Goal: Use online tool/utility: Use online tool/utility

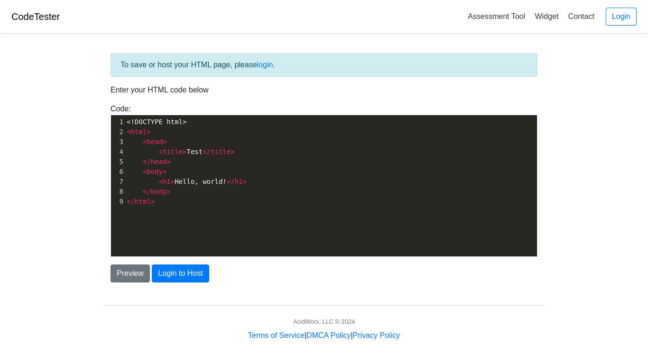
scroll to position [3, 0]
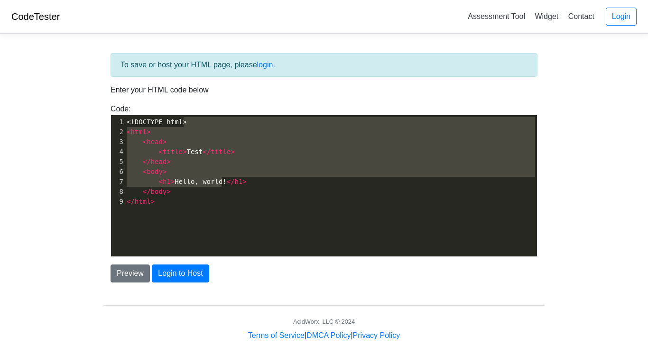
type textarea "<html> <head> <title>Test</title> </head> <body> <h1>Hello, world!</h1> </body>…"
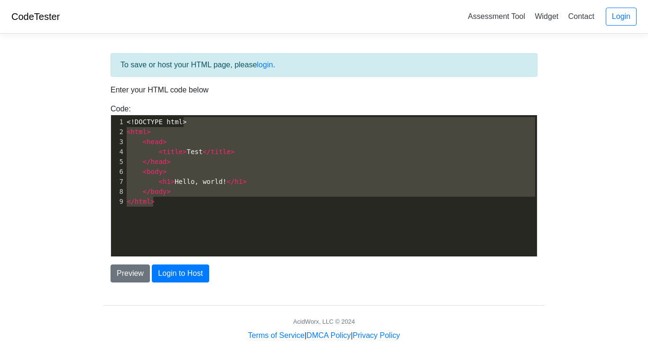
drag, startPoint x: 189, startPoint y: 121, endPoint x: 219, endPoint y: 213, distance: 97.2
click at [219, 213] on div "x 1 <!DOCTYPE html> 2 < html > 3 < head > 4 < title > Test </ title > 5 </ head…" at bounding box center [331, 193] width 440 height 156
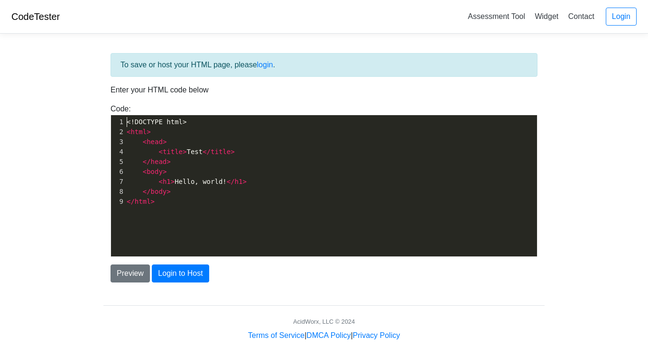
scroll to position [3, 0]
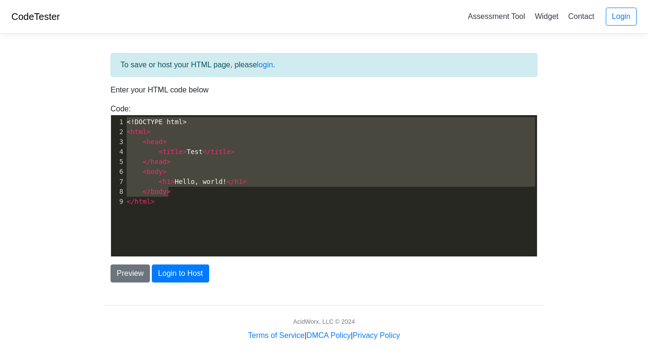
type textarea "<!DOCTYPE html> <html> <head> <title>Test</title> </head> <body> <h1>Hello, wor…"
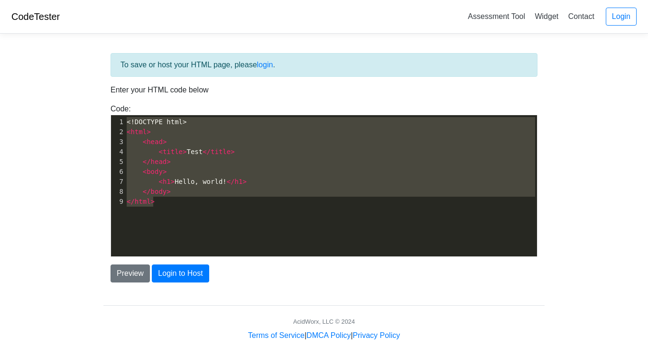
drag, startPoint x: 125, startPoint y: 119, endPoint x: 211, endPoint y: 208, distance: 123.7
click at [211, 208] on div "x 1 <!DOCTYPE html> 2 < html > 3 < head > 4 < title > Test </ title > 5 </ head…" at bounding box center [331, 161] width 412 height 93
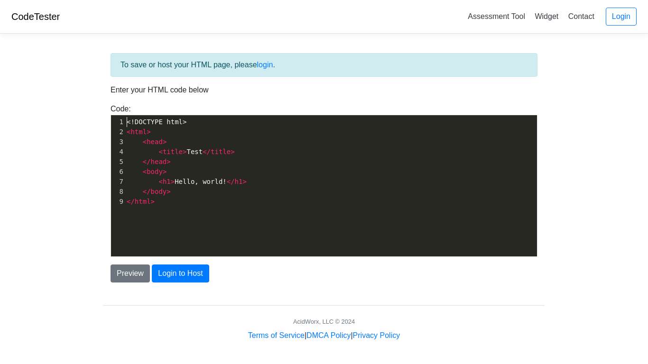
scroll to position [3, 0]
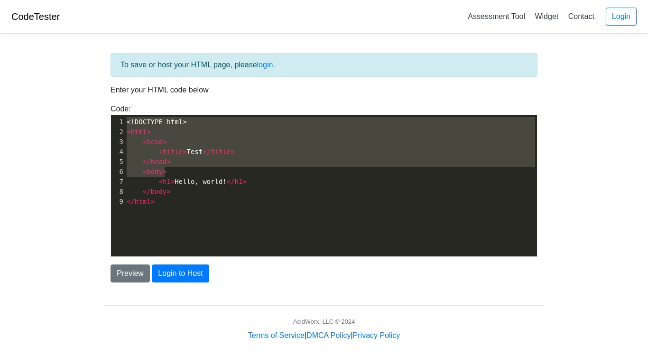
type textarea "<!DOCTYPE html> <html> <head> <title>Test</title> </head> <body> <h1>Hello, wor…"
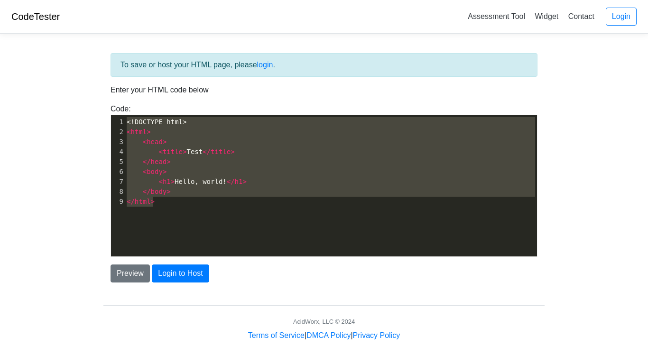
drag, startPoint x: 125, startPoint y: 121, endPoint x: 182, endPoint y: 197, distance: 94.8
click at [182, 197] on div "1 <!DOCTYPE html> 2 < html > 3 < head > 4 < title > Test </ title > 5 </ head >…" at bounding box center [331, 162] width 412 height 90
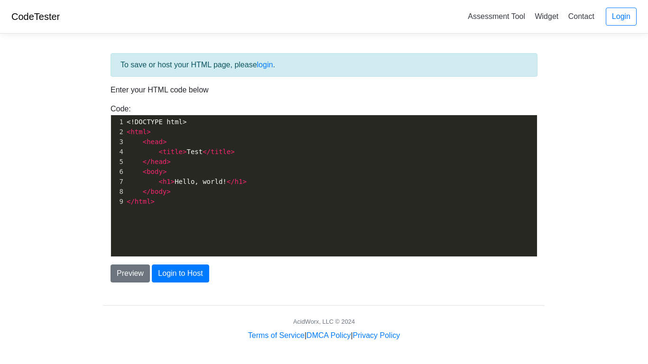
scroll to position [3, 0]
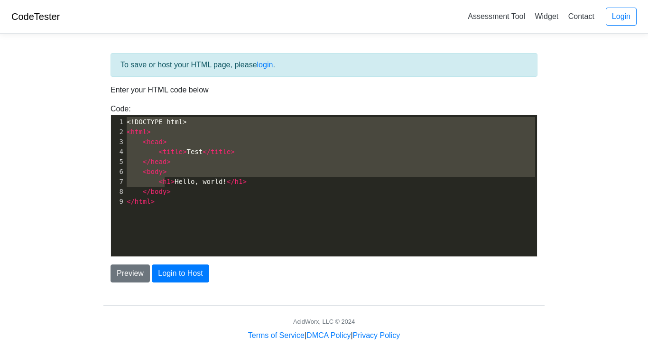
type textarea "<!DOCTYPE html> <html> <head> <title>Test</title> </head> <body> <h1>Hello, wor…"
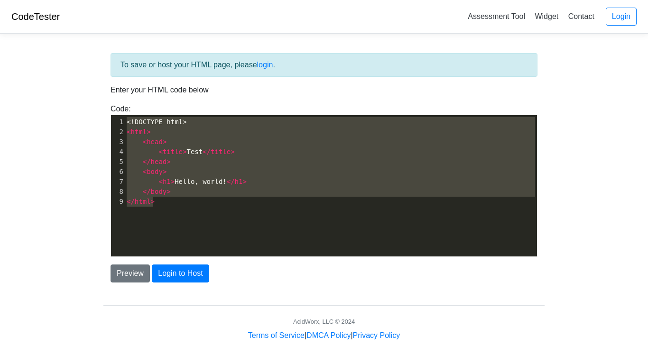
drag, startPoint x: 126, startPoint y: 122, endPoint x: 180, endPoint y: 209, distance: 102.5
click at [180, 209] on div "x 1 <!DOCTYPE html> 2 < html > 3 < head > 4 < title > Test </ title > 5 </ head…" at bounding box center [331, 193] width 440 height 156
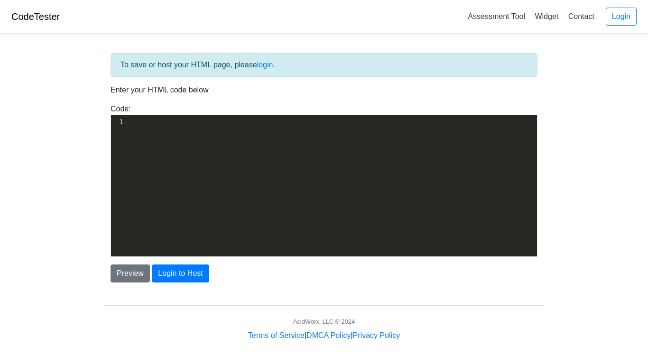
paste textarea "v"
type textarea "vv"
click at [123, 276] on button "Preview" at bounding box center [129, 274] width 39 height 18
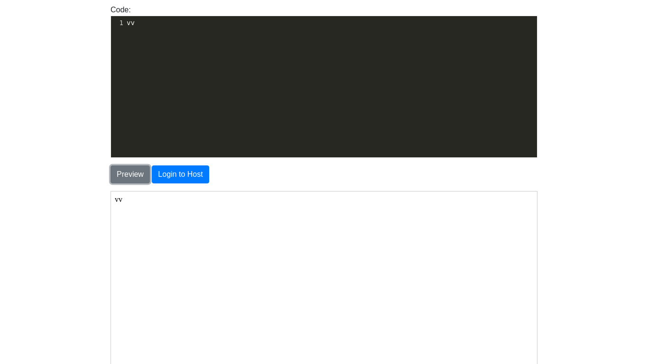
scroll to position [105, 0]
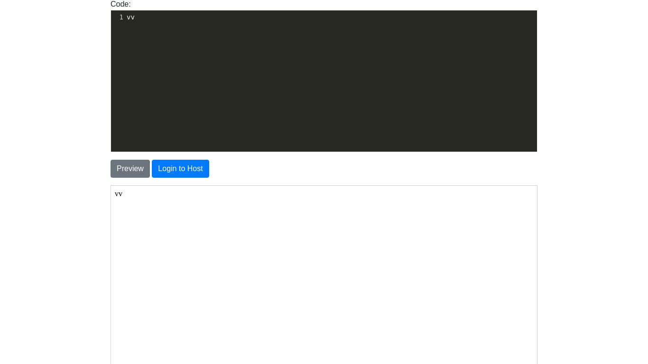
click at [124, 191] on body "vv" at bounding box center [323, 279] width 418 height 181
click at [120, 193] on body "vv" at bounding box center [323, 279] width 418 height 181
drag, startPoint x: 122, startPoint y: 193, endPoint x: 106, endPoint y: 191, distance: 16.2
click at [110, 191] on html "vv" at bounding box center [323, 279] width 426 height 189
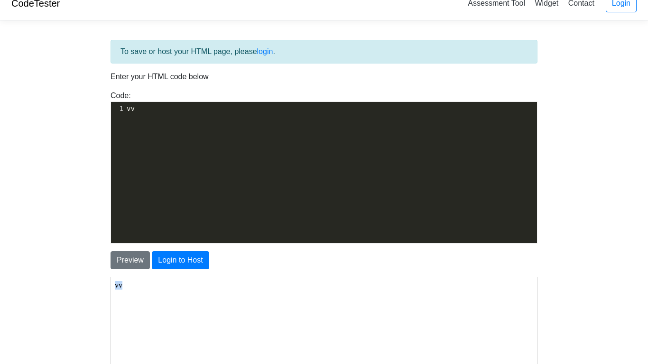
scroll to position [0, 0]
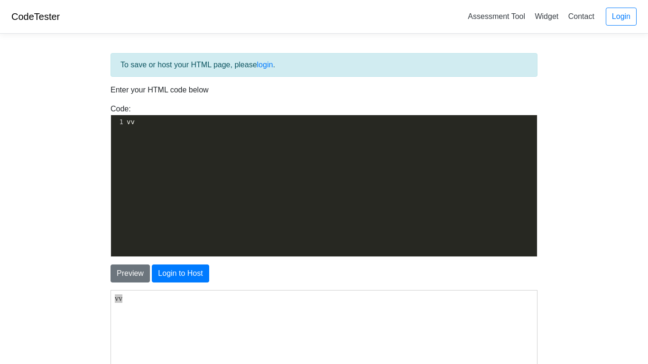
click at [83, 239] on body "CodeTester Assessment Tool Widget Contact Login To save or host your HTML page,…" at bounding box center [324, 271] width 648 height 542
click at [123, 267] on button "Preview" at bounding box center [129, 274] width 39 height 18
click at [139, 124] on pre "vv" at bounding box center [331, 122] width 412 height 10
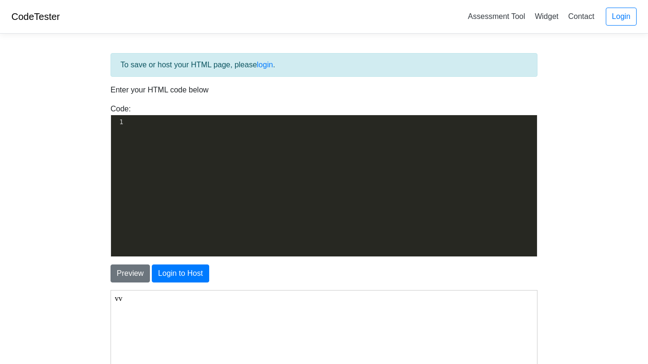
scroll to position [3, 0]
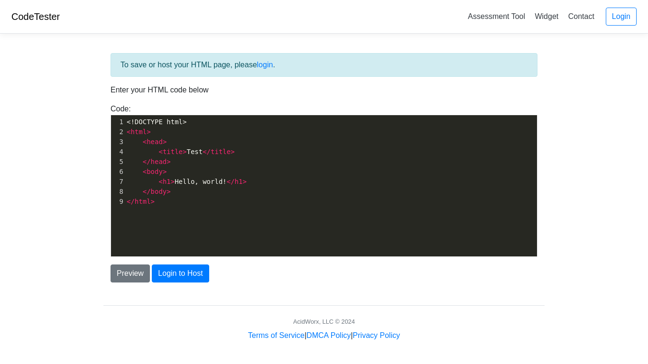
scroll to position [3, 0]
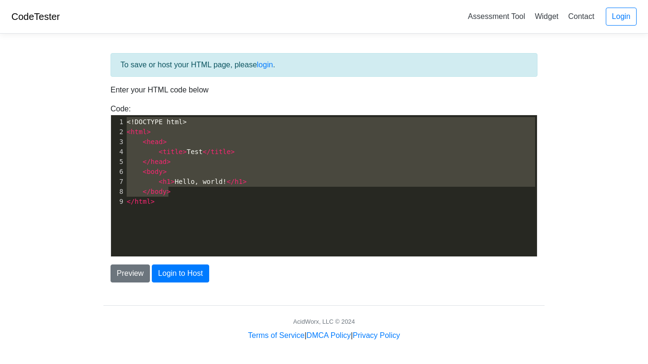
type textarea "<!DOCTYPE html> <html> <head> <title>Test</title> </head> <body> <h1>Hello, wor…"
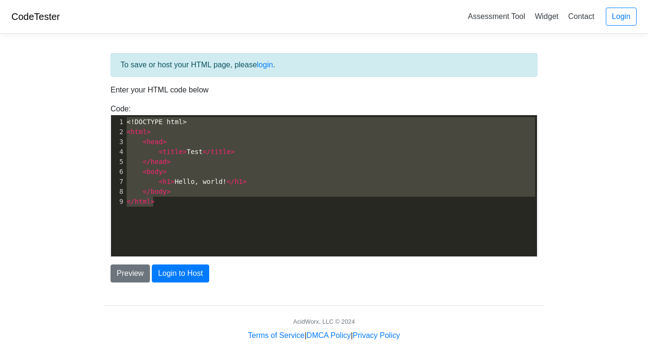
drag, startPoint x: 126, startPoint y: 120, endPoint x: 169, endPoint y: 209, distance: 98.4
click at [169, 209] on div "x 1 <!DOCTYPE html> 2 < html > 3 < head > 4 < title > Test </ title > 5 </ head…" at bounding box center [331, 193] width 440 height 156
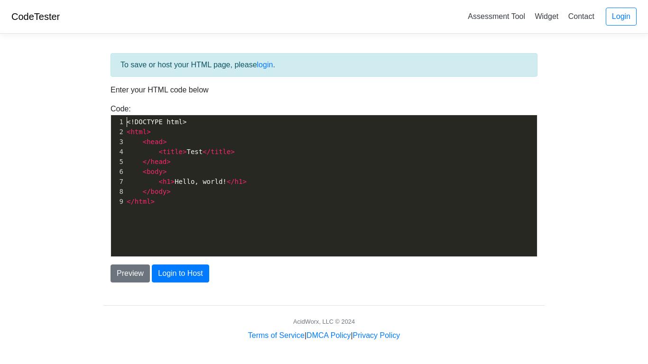
scroll to position [3, 0]
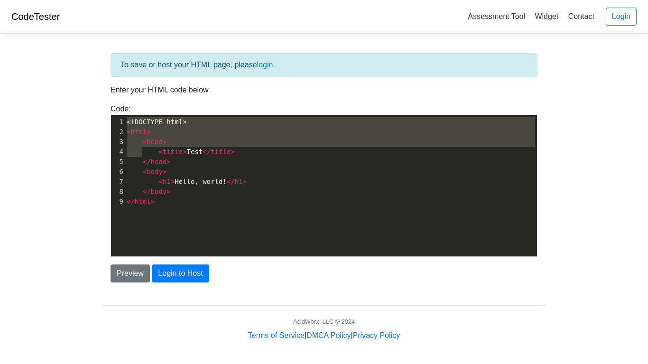
type textarea "<!DOCTYPE html> <html> <head> <title>Test</title> </head> <body> <h1>Hello, wor…"
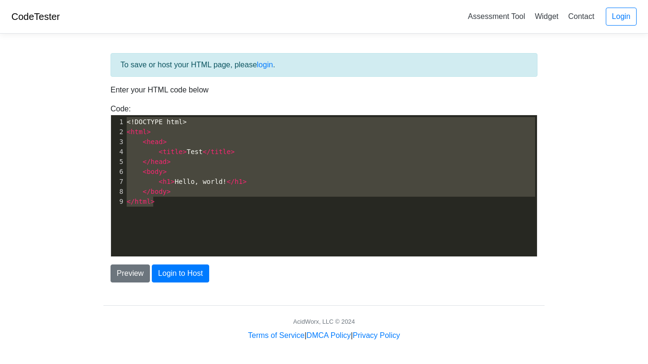
drag, startPoint x: 127, startPoint y: 120, endPoint x: 188, endPoint y: 231, distance: 127.1
click at [188, 231] on div "x 1 <!DOCTYPE html> 2 < html > 3 < head > 4 < title > Test </ title > 5 </ head…" at bounding box center [331, 193] width 440 height 156
